Goal: Download file/media

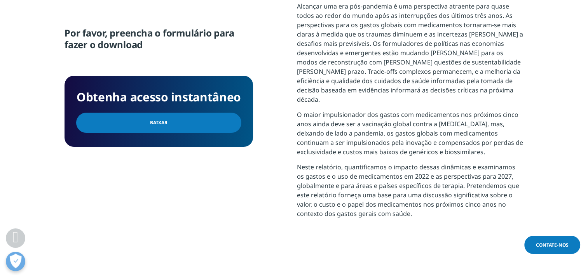
scroll to position [368, 0]
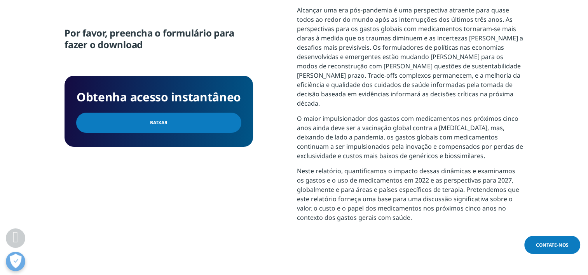
click at [159, 120] on span "Baixar" at bounding box center [158, 122] width 17 height 9
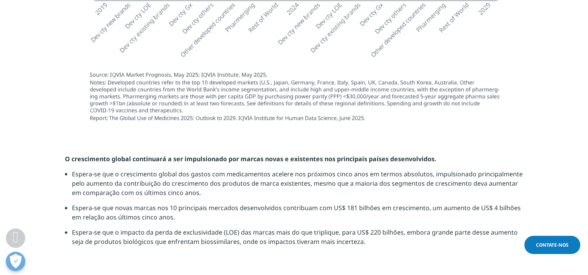
scroll to position [1696, 0]
